Goal: Task Accomplishment & Management: Use online tool/utility

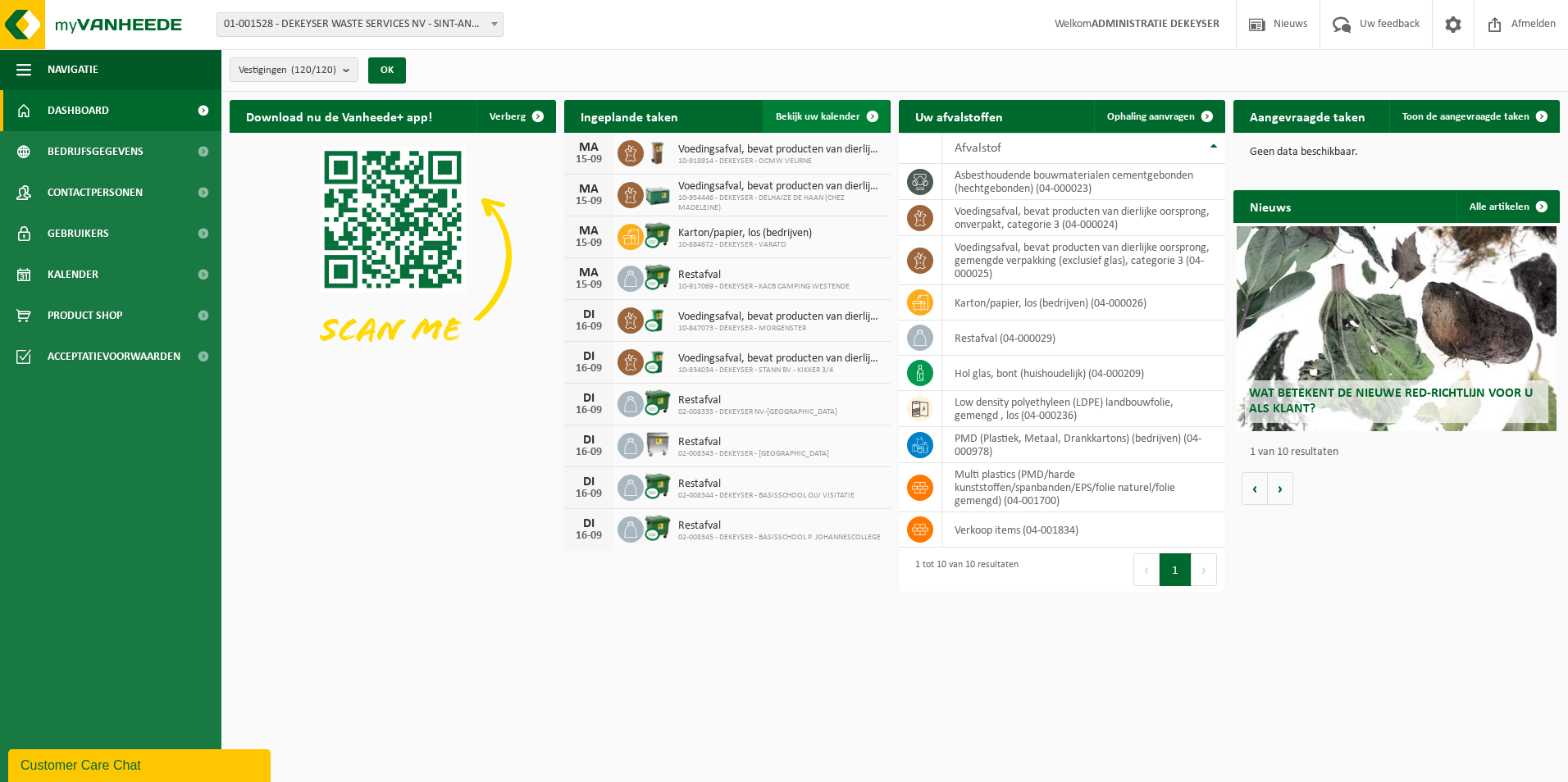
click at [861, 115] on span at bounding box center [872, 116] width 33 height 33
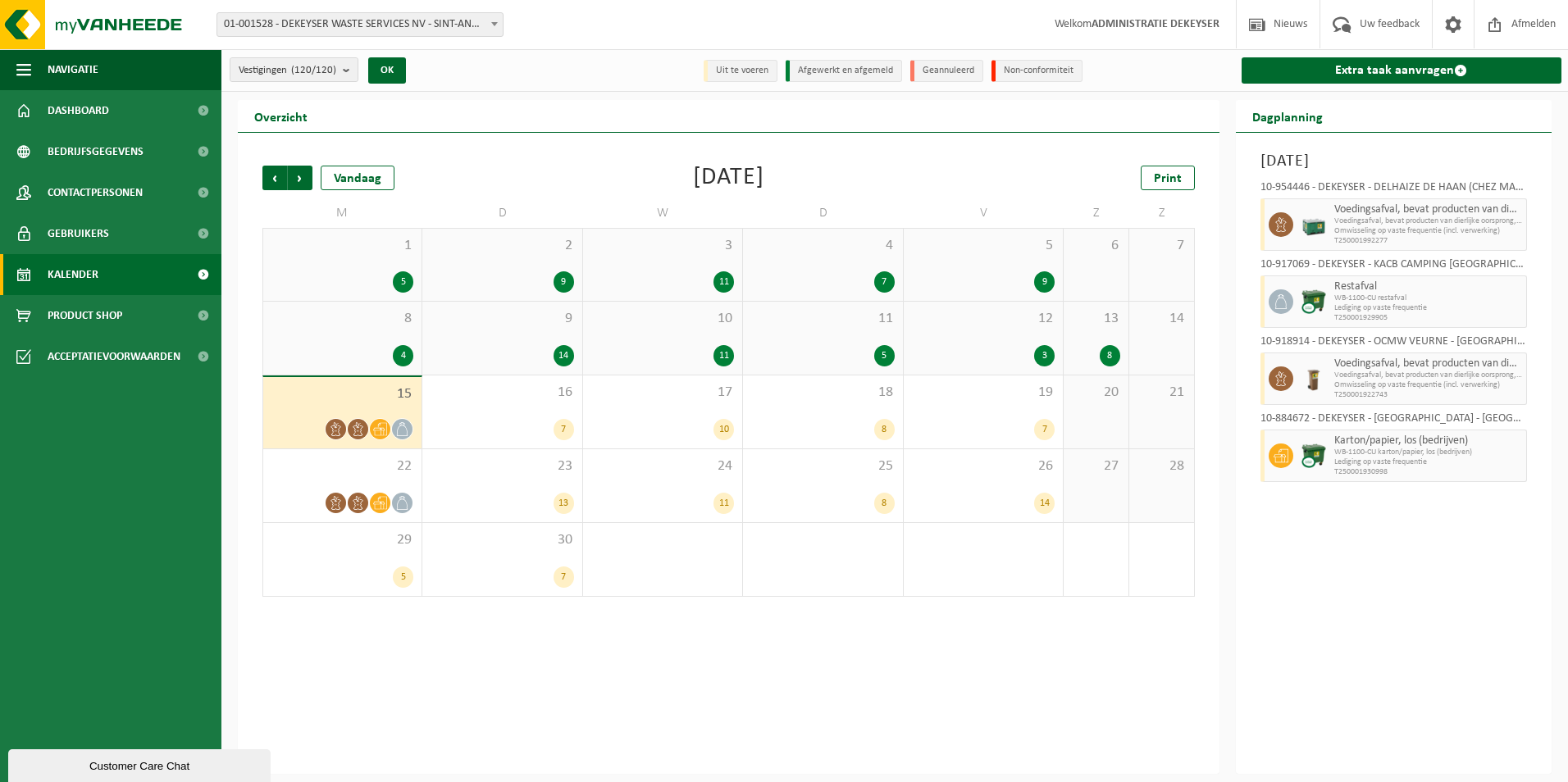
click at [474, 28] on span "01-001528 - DEKEYSER WASTE SERVICES NV - SINT-ANDRIES" at bounding box center [360, 24] width 285 height 23
type input "monar"
select select "97344"
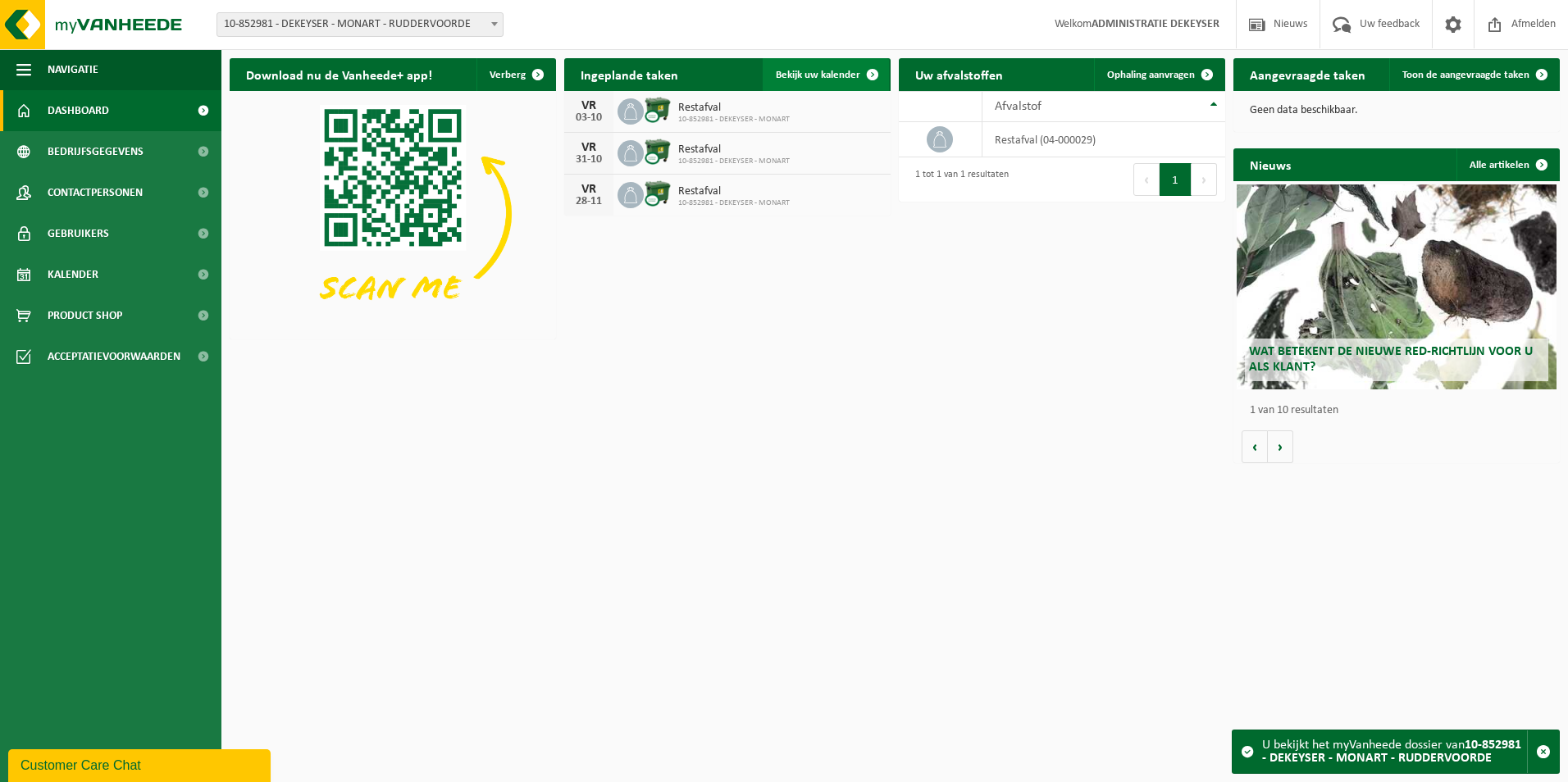
click at [877, 74] on span at bounding box center [872, 75] width 33 height 33
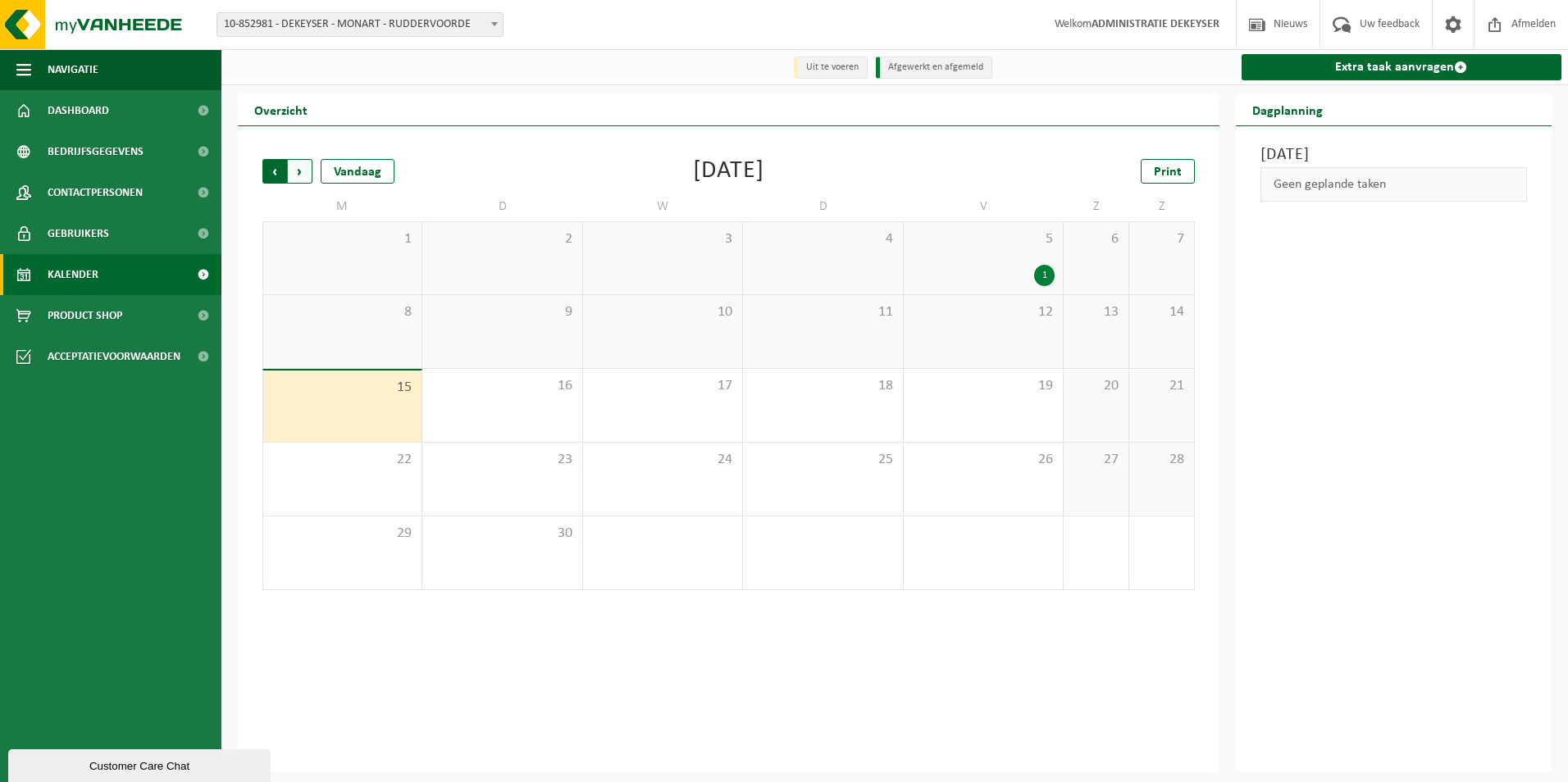
click at [301, 170] on span "Volgende" at bounding box center [300, 171] width 25 height 25
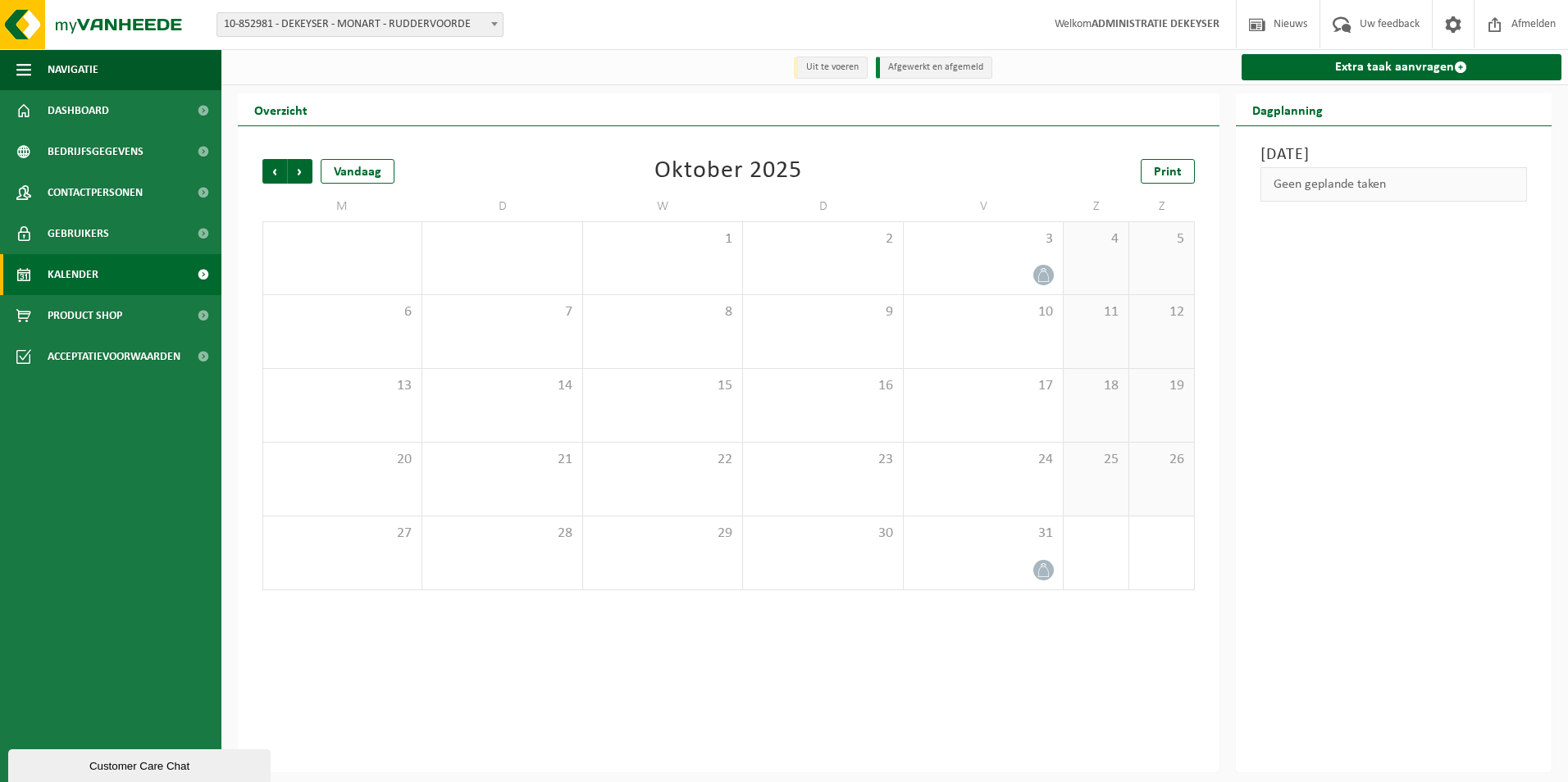
click at [301, 170] on span "Volgende" at bounding box center [300, 171] width 25 height 25
click at [265, 169] on span "Vorige" at bounding box center [274, 171] width 25 height 25
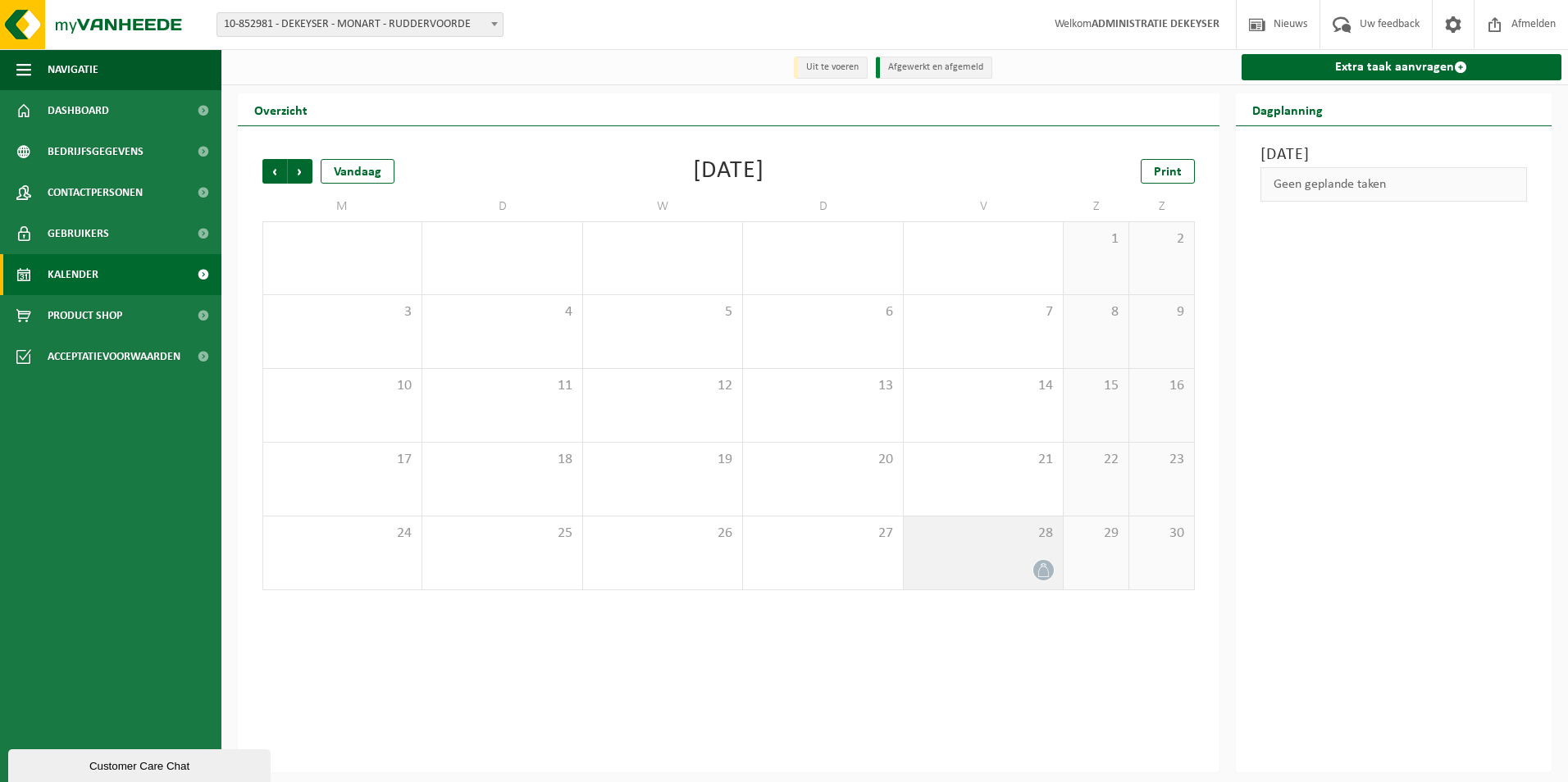
click at [1035, 572] on span at bounding box center [1044, 570] width 21 height 21
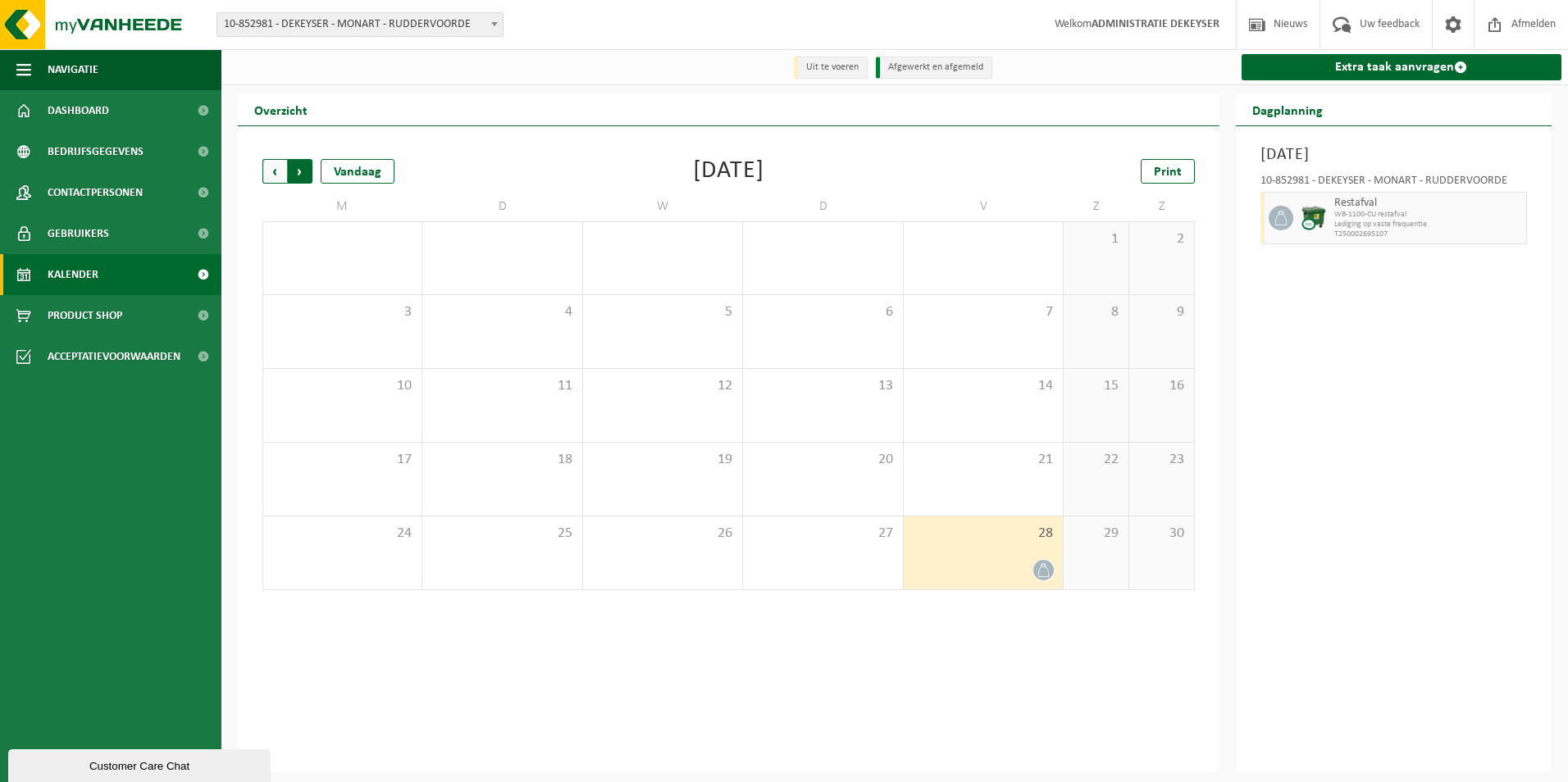
click at [276, 171] on span "Vorige" at bounding box center [274, 171] width 25 height 25
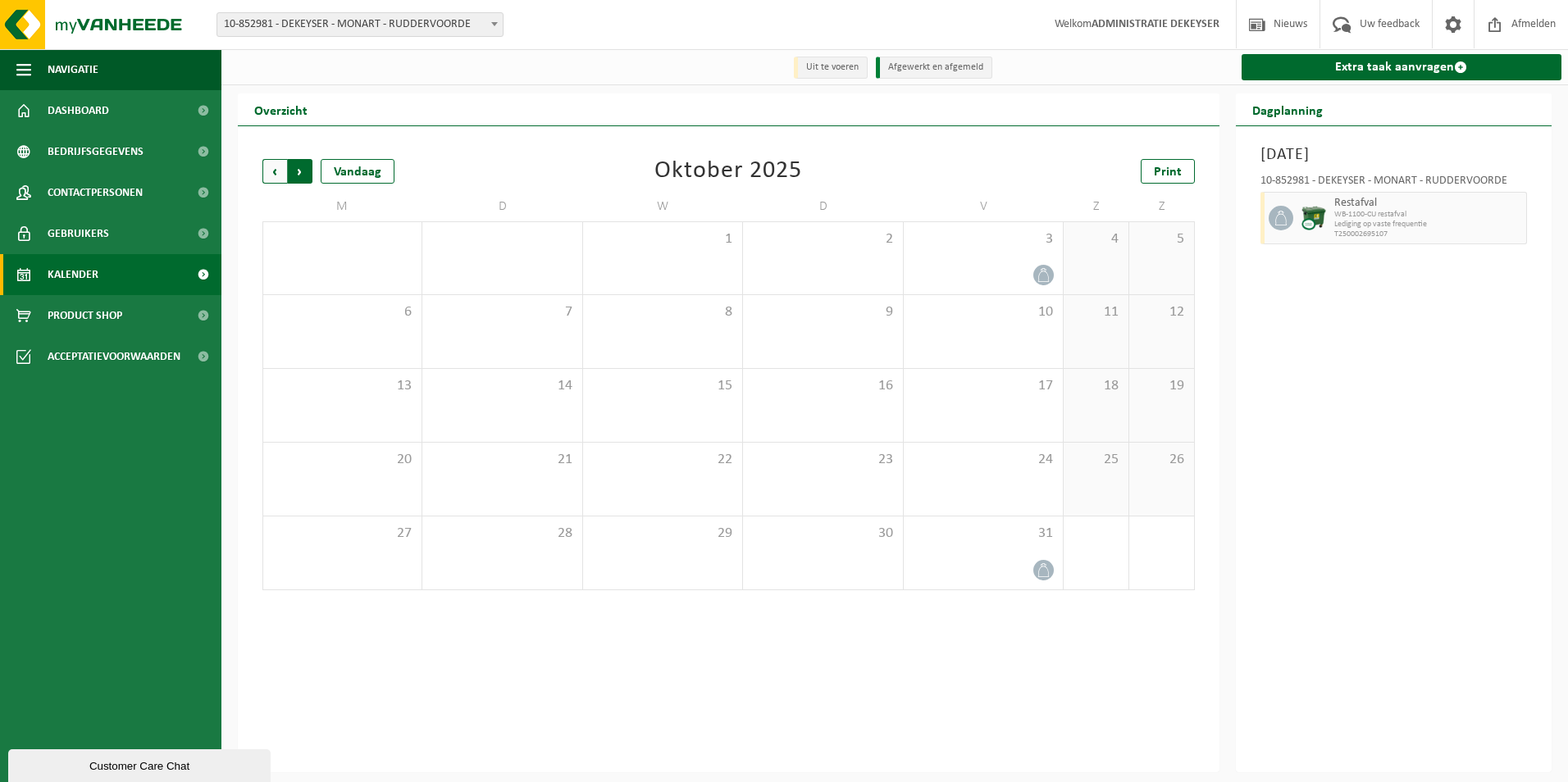
click at [280, 174] on span "Vorige" at bounding box center [274, 171] width 25 height 25
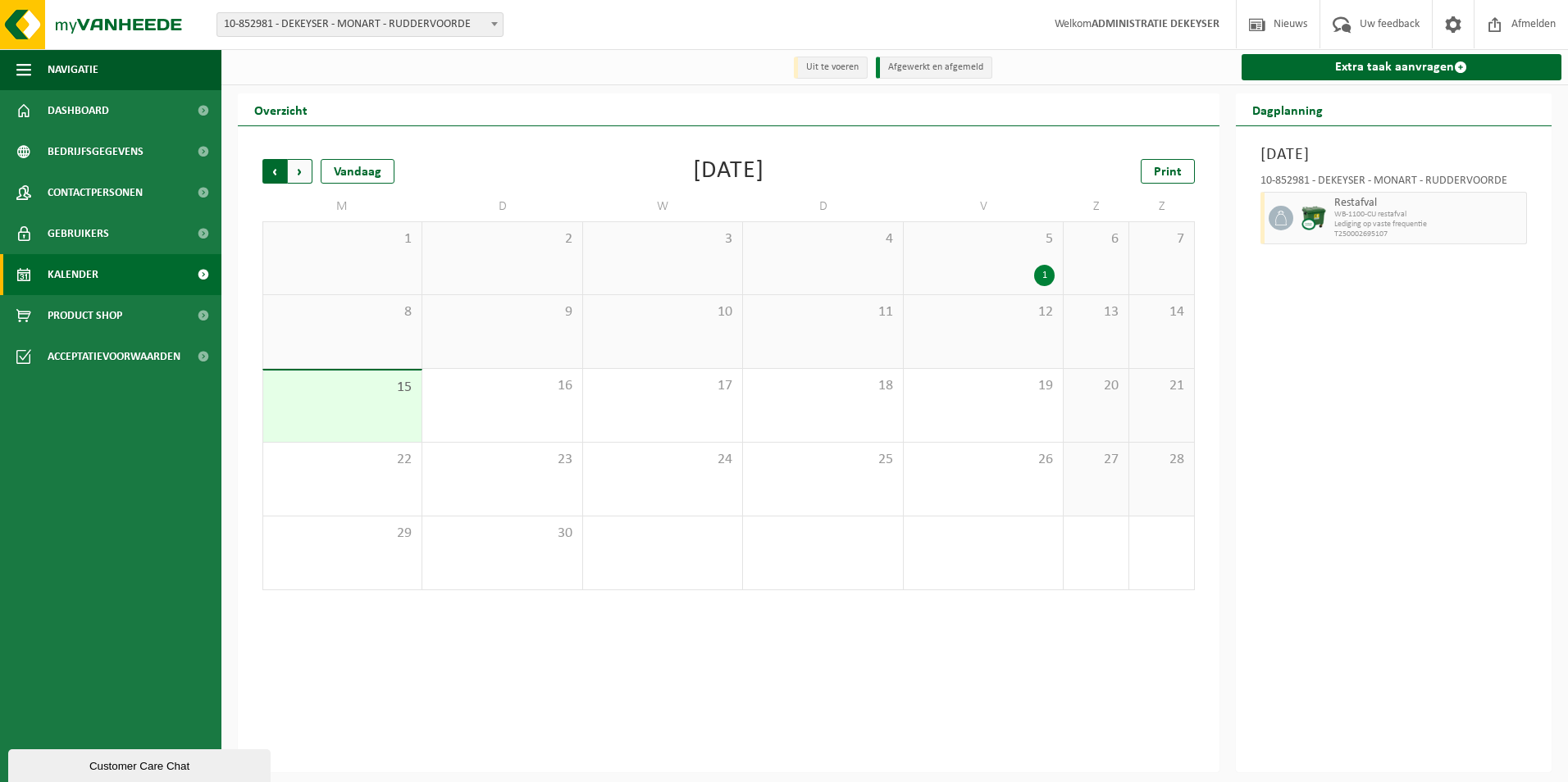
click at [294, 173] on span "Volgende" at bounding box center [300, 171] width 25 height 25
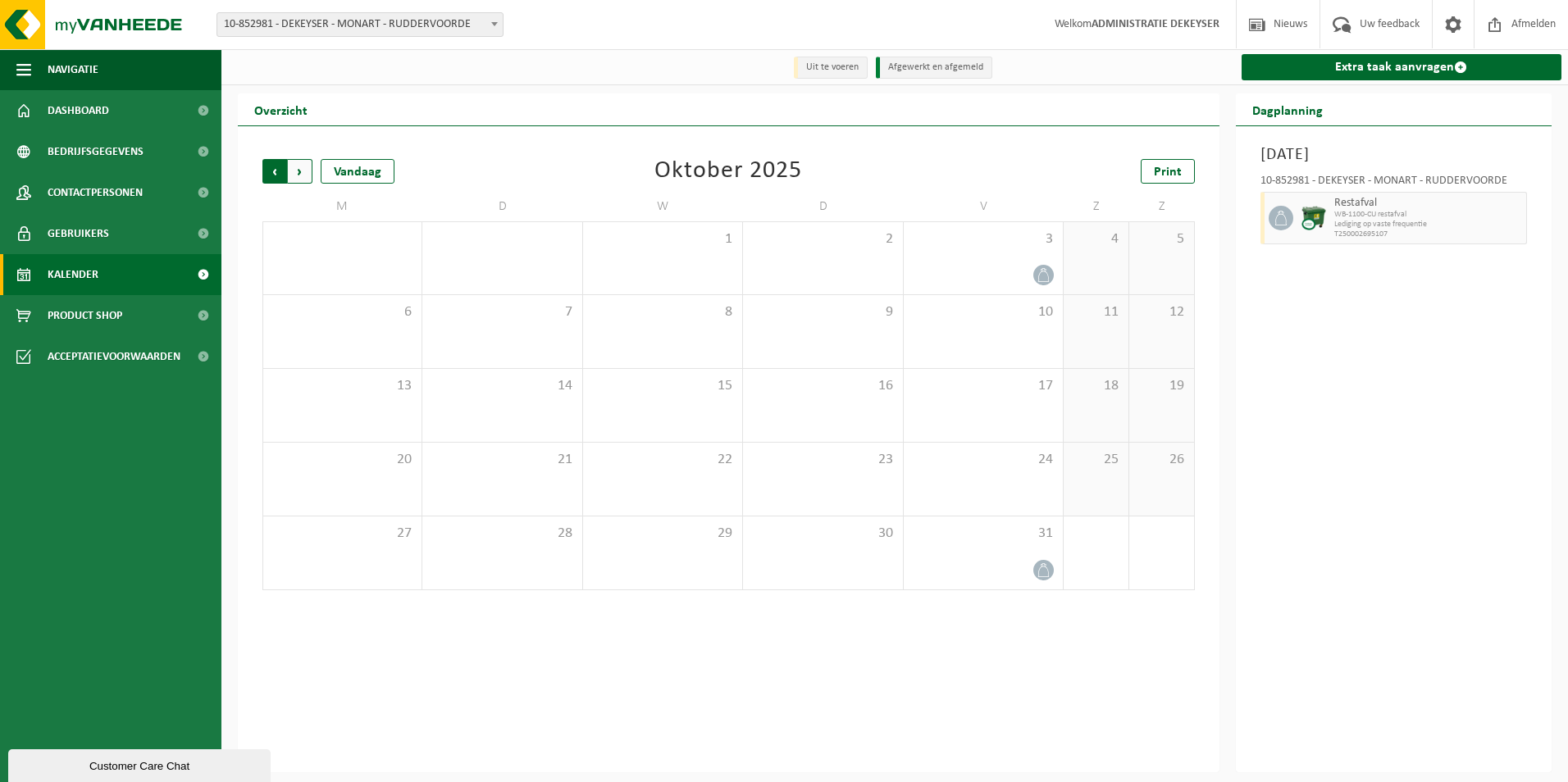
click at [297, 165] on span "Volgende" at bounding box center [300, 171] width 25 height 25
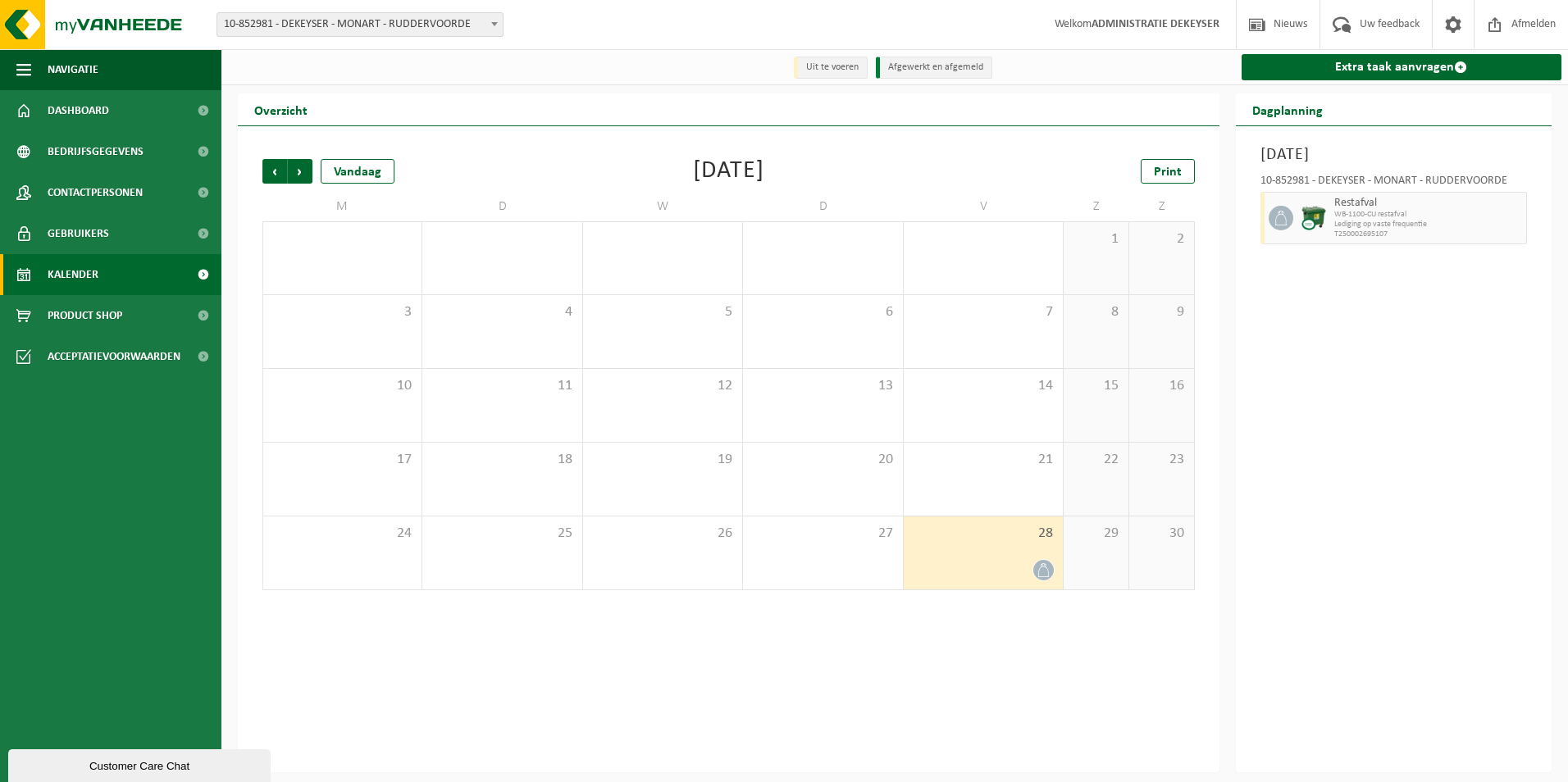
click at [1047, 570] on icon at bounding box center [1044, 570] width 14 height 14
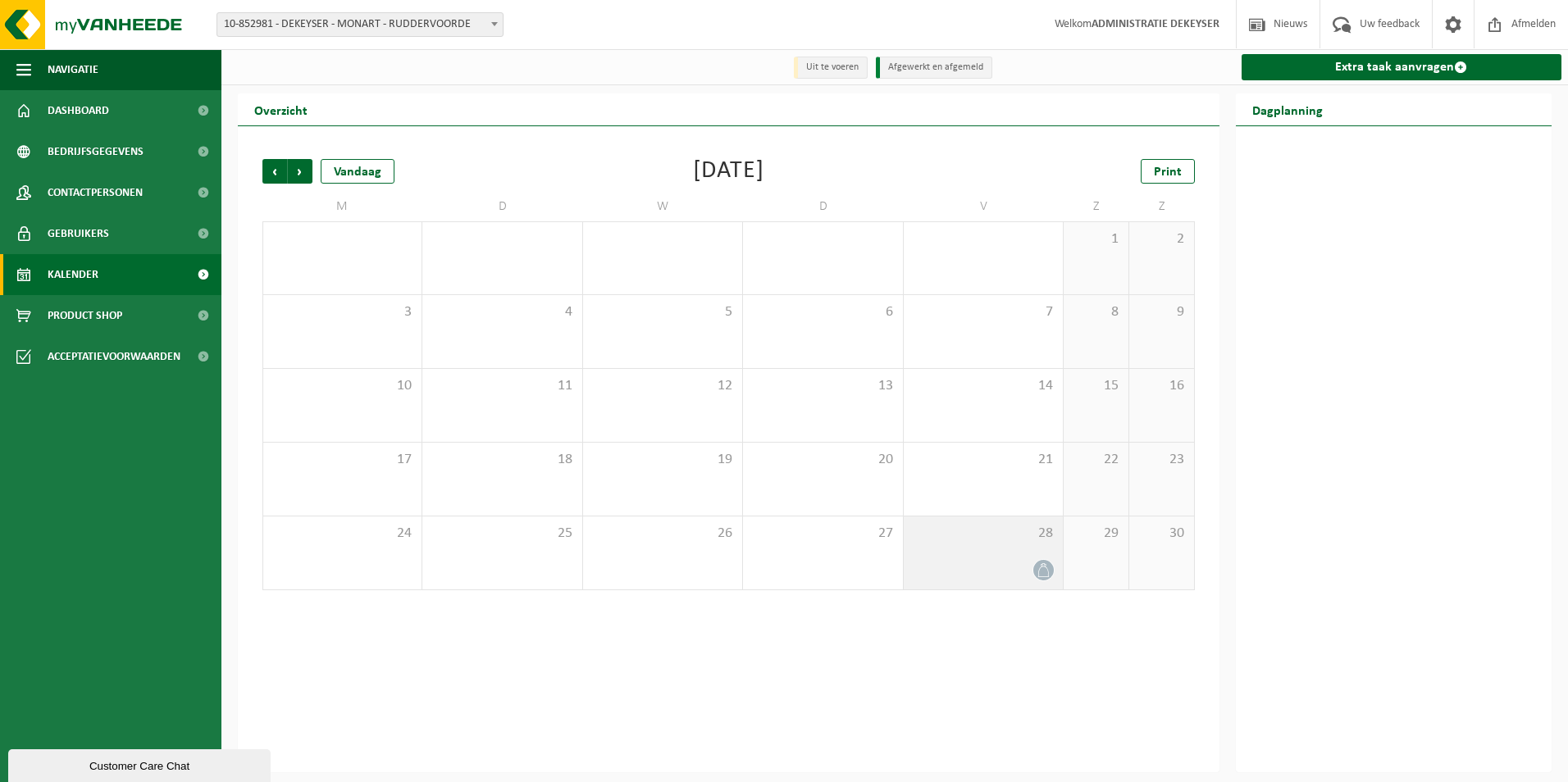
click at [1002, 570] on div at bounding box center [983, 570] width 143 height 22
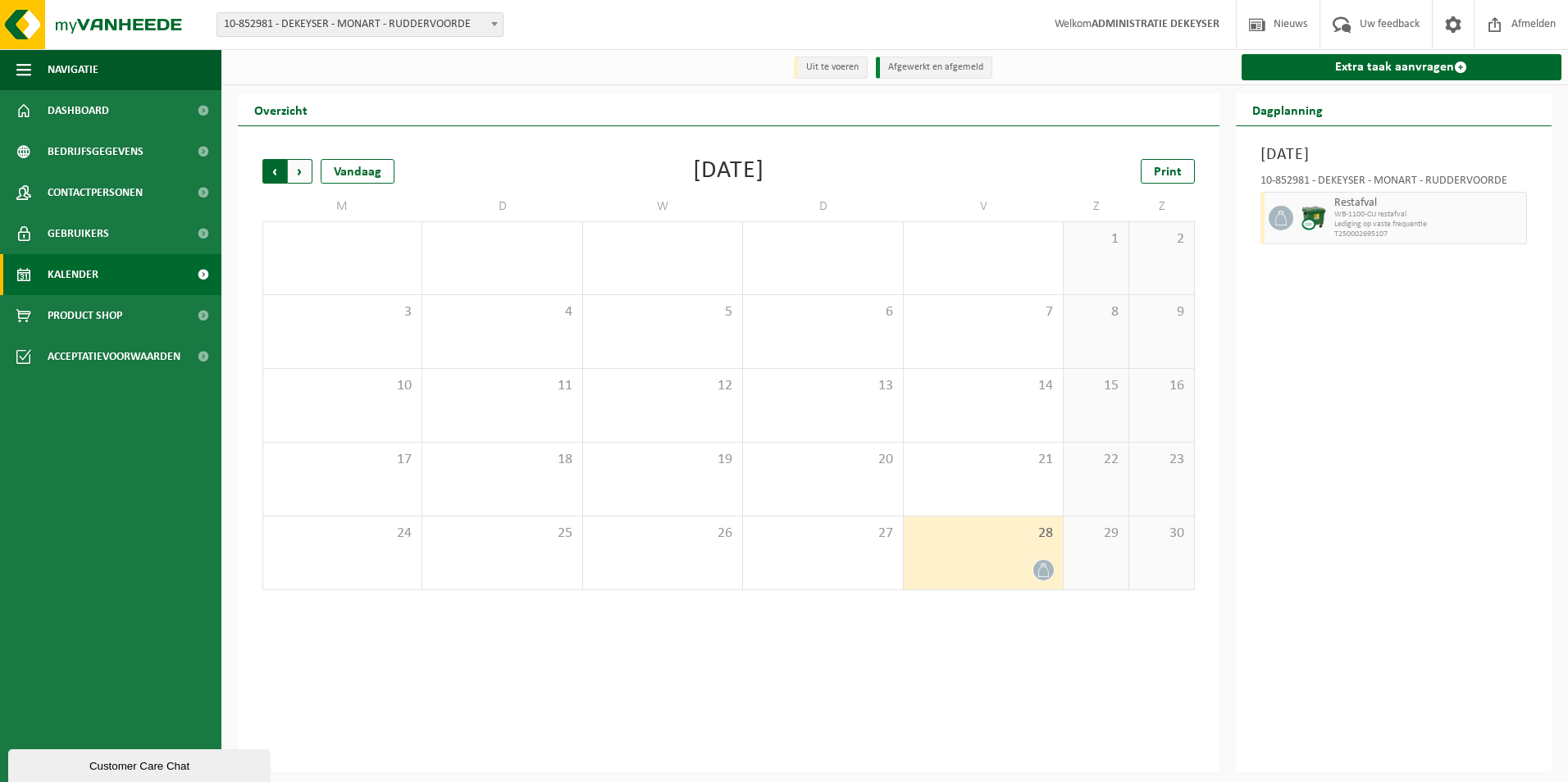
click at [295, 169] on span "Volgende" at bounding box center [300, 171] width 25 height 25
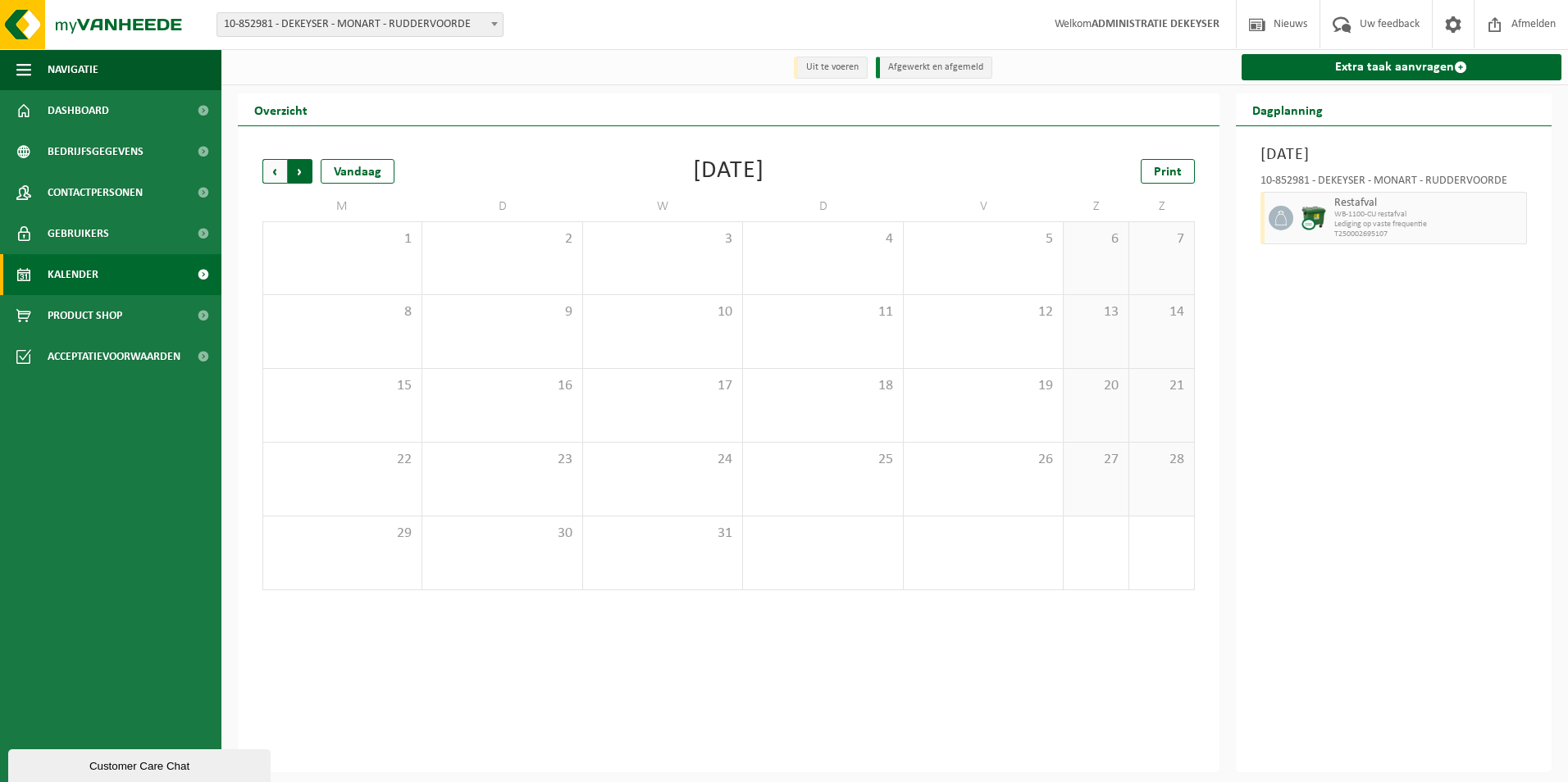
click at [274, 176] on span "Vorige" at bounding box center [274, 171] width 25 height 25
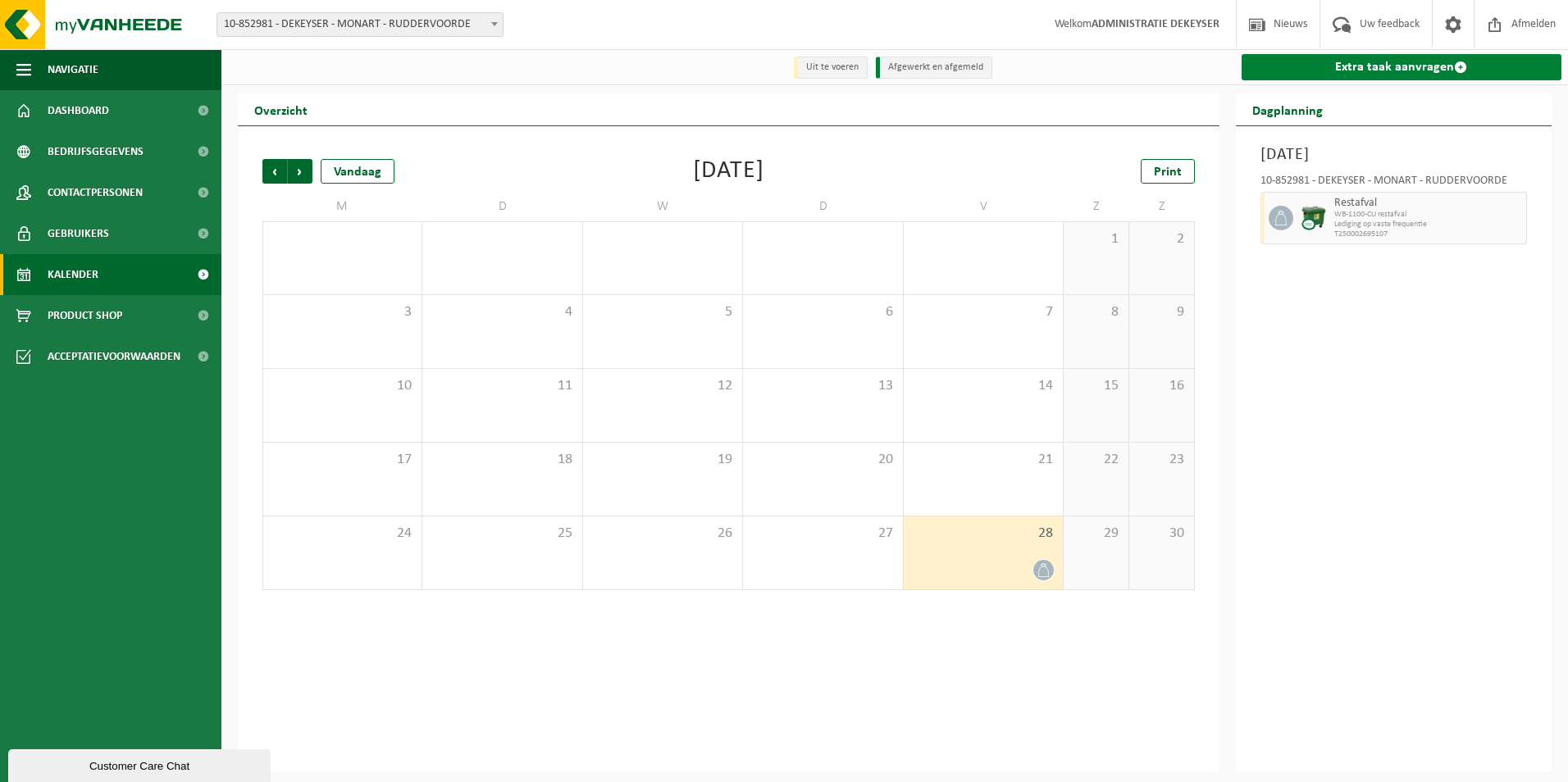
click at [1436, 64] on link "Extra taak aanvragen" at bounding box center [1402, 67] width 320 height 27
